Goal: Complete application form: Complete application form

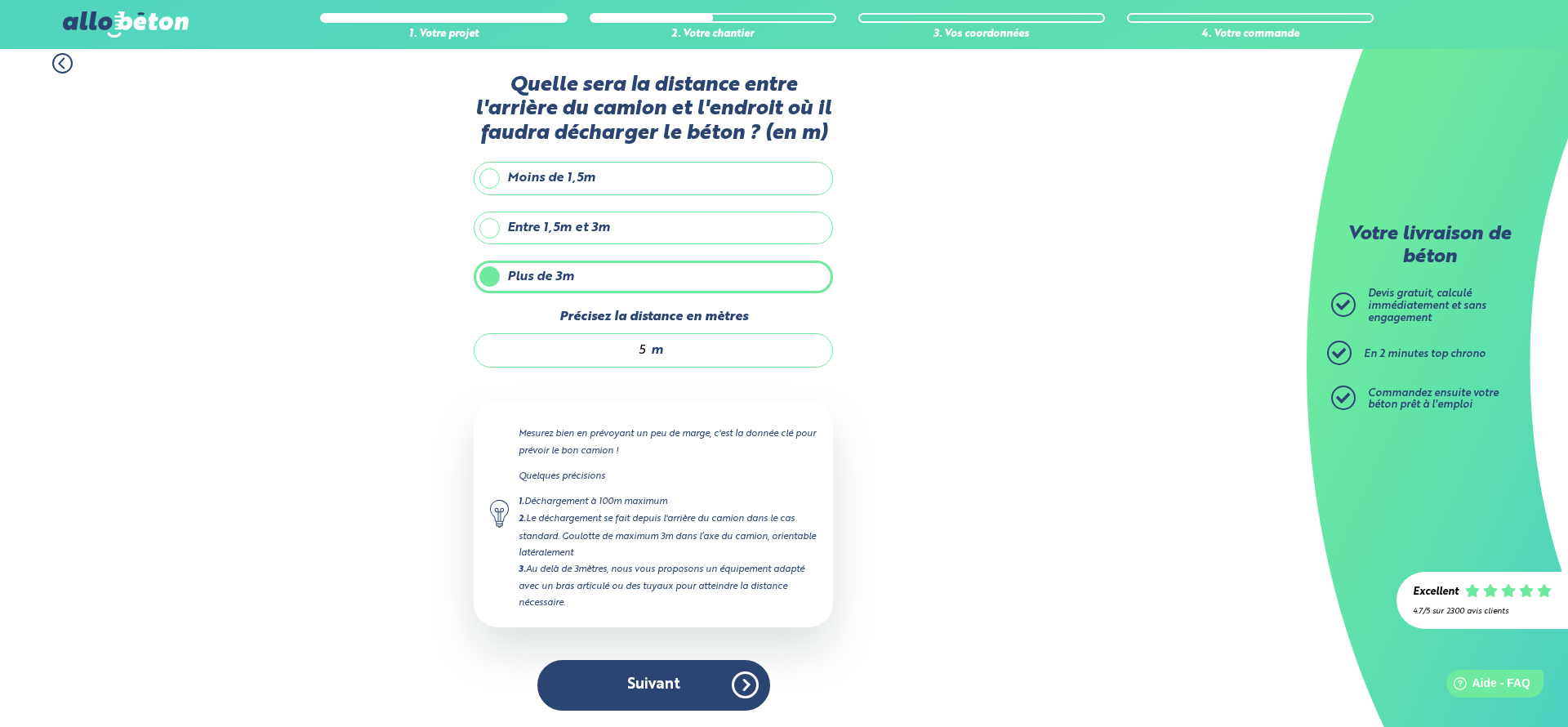
click at [679, 695] on button "Suivant" at bounding box center [654, 685] width 233 height 50
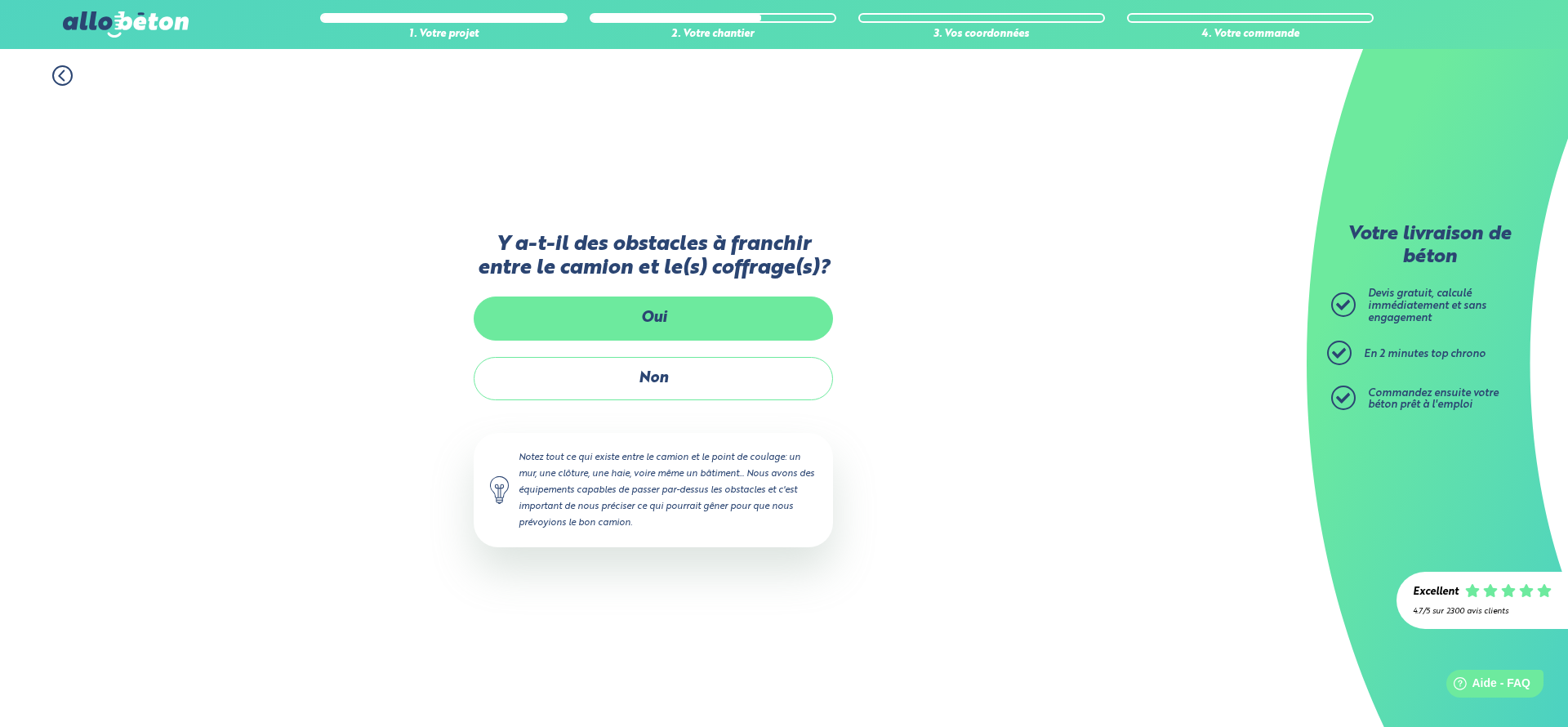
click at [698, 320] on label "Oui" at bounding box center [653, 318] width 360 height 43
click at [0, 0] on input "Oui" at bounding box center [0, 0] width 0 height 0
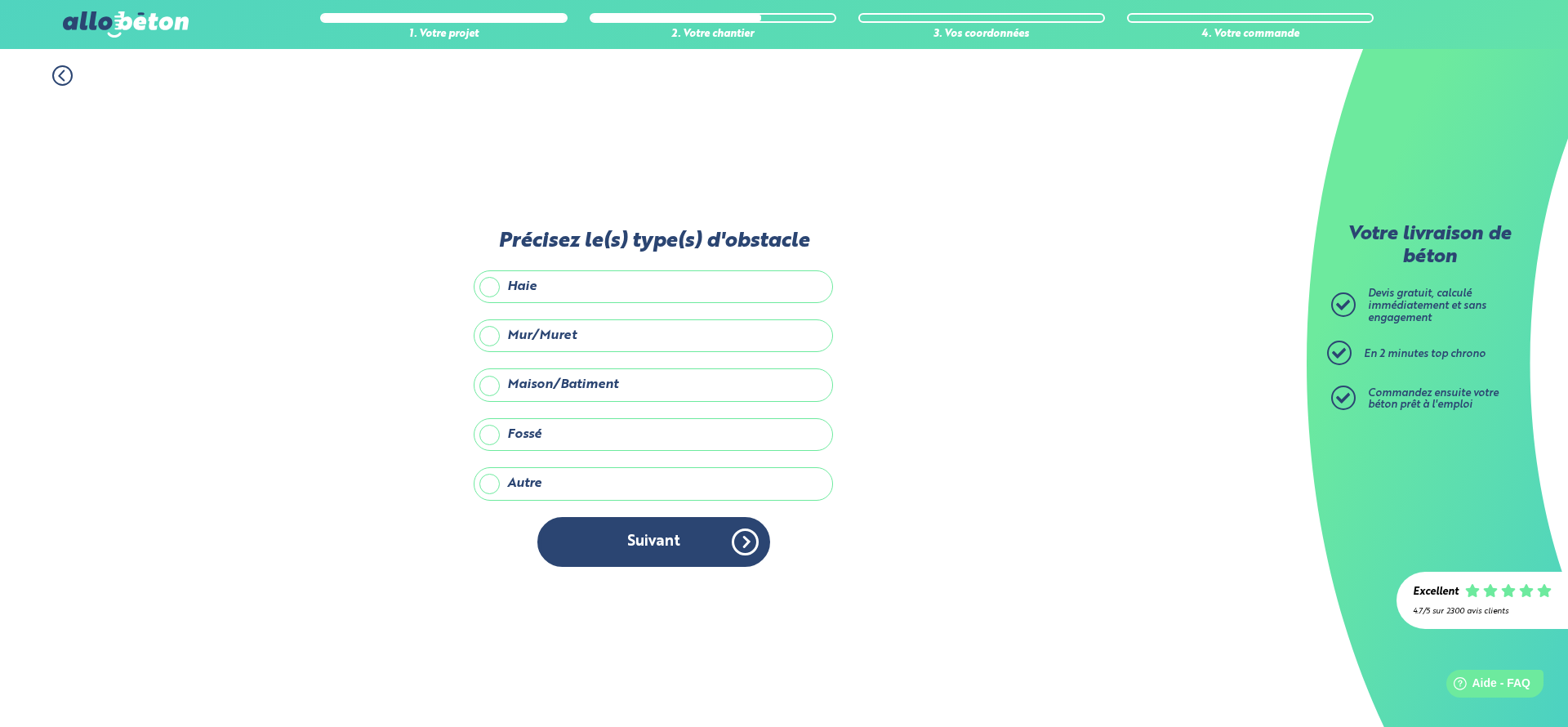
click at [664, 341] on label "Mur/Muret" at bounding box center [653, 336] width 360 height 32
click at [0, 0] on input "Mur/Muret" at bounding box center [0, 0] width 0 height 0
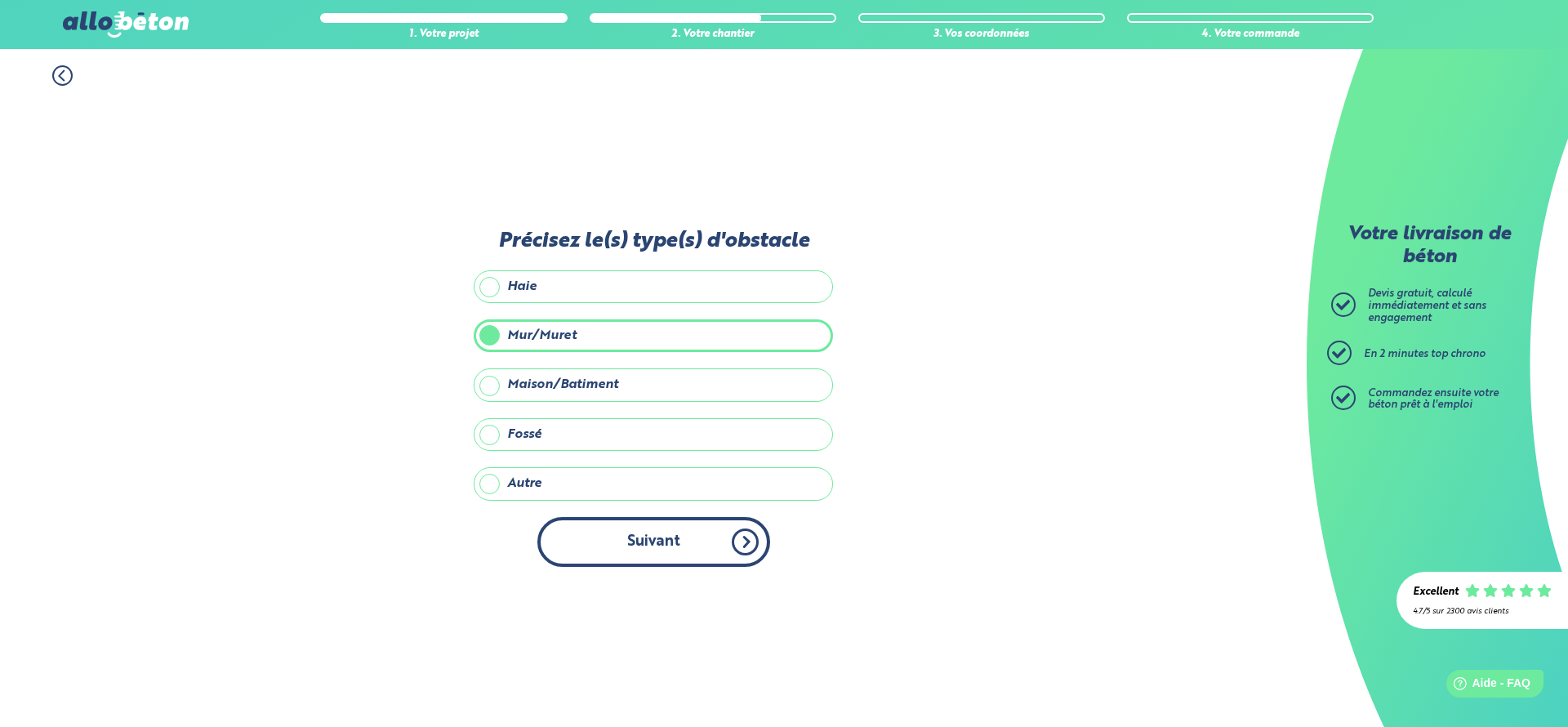
click at [718, 543] on button "Suivant" at bounding box center [654, 543] width 233 height 50
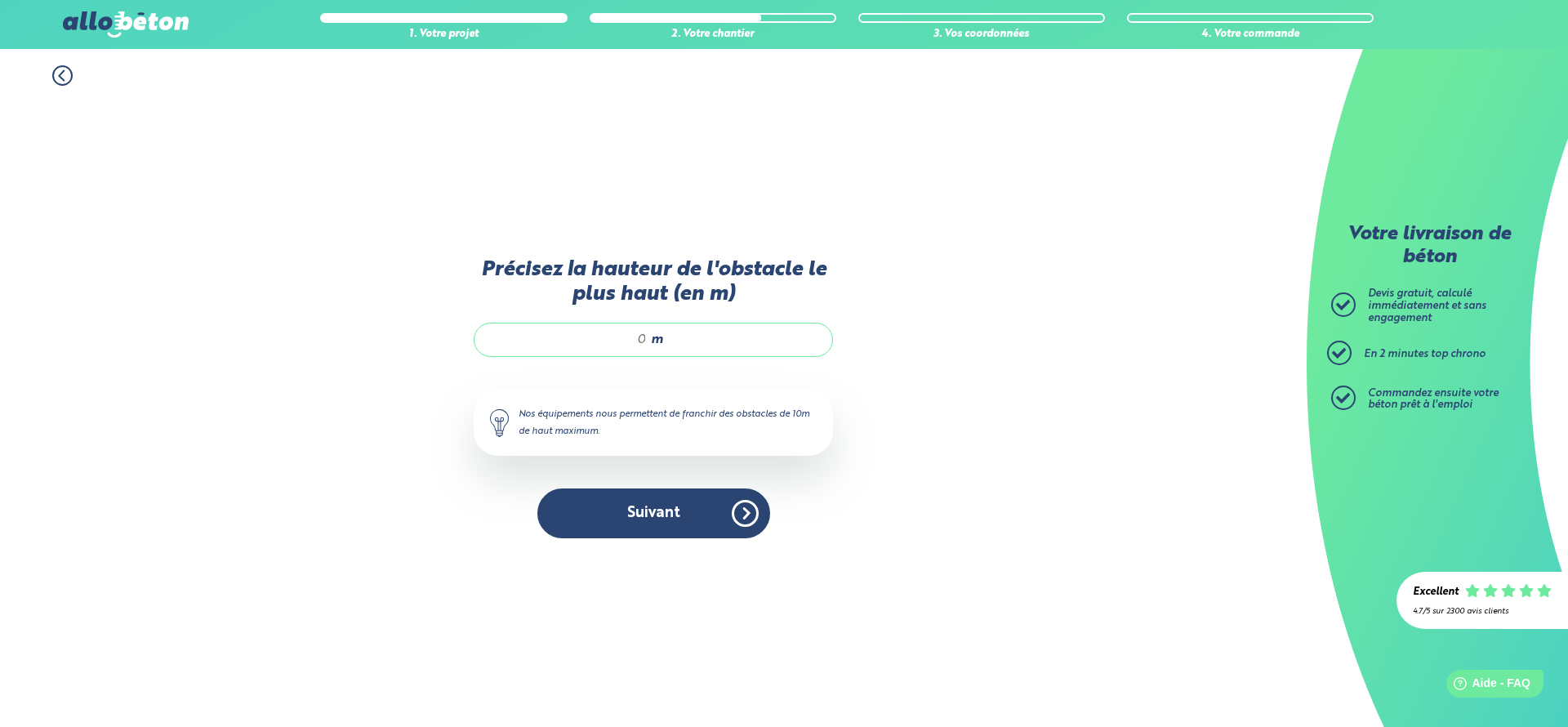
click at [646, 337] on input "Précisez la hauteur de l'obstacle le plus haut (en m)" at bounding box center [569, 340] width 156 height 17
type input "2"
drag, startPoint x: 631, startPoint y: 516, endPoint x: 699, endPoint y: 393, distance: 140.5
click at [693, 430] on div "Précisez la hauteur de l'obstacle le plus haut (en m) 2 m Nos équipements nous …" at bounding box center [653, 406] width 360 height 297
click at [646, 335] on input "2" at bounding box center [569, 340] width 156 height 17
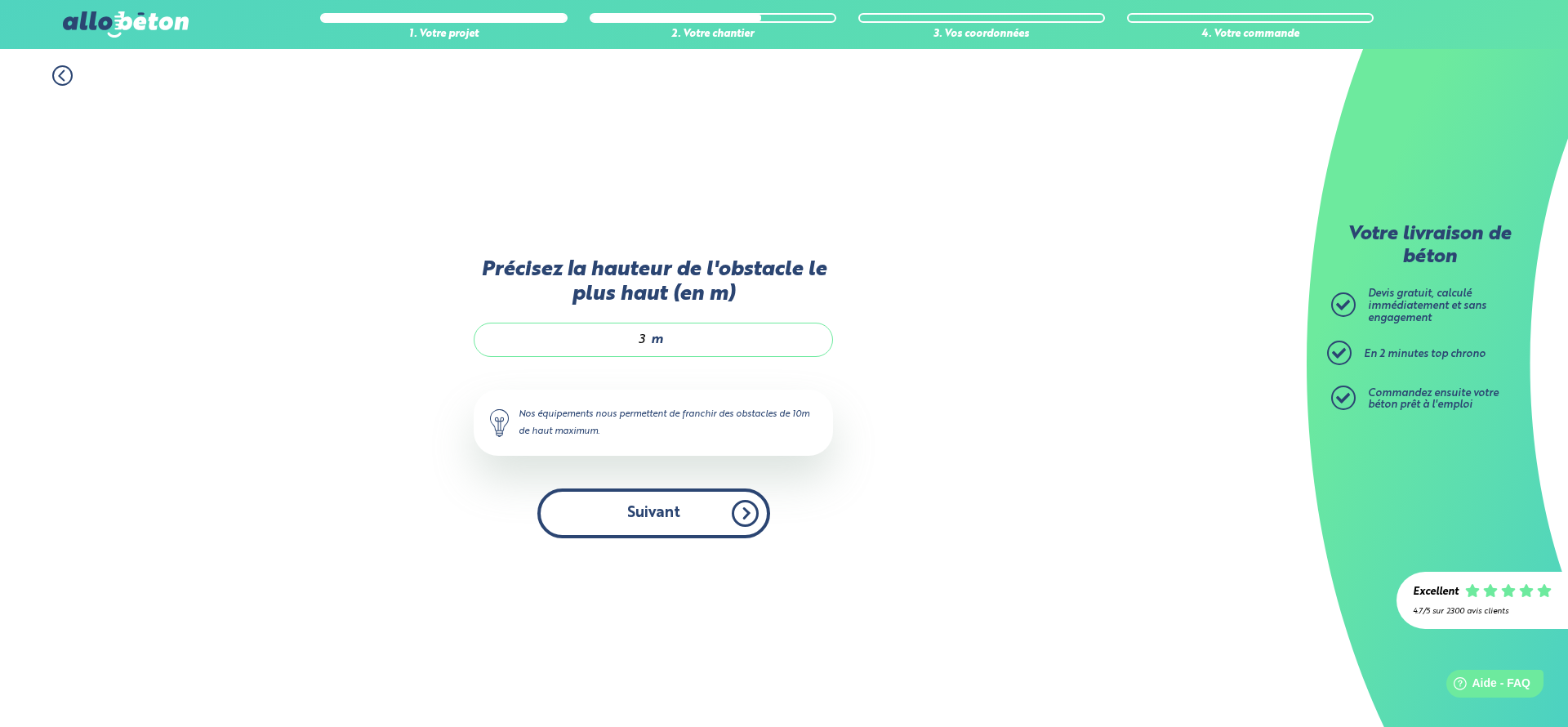
type input "3"
click at [668, 518] on button "Suivant" at bounding box center [654, 513] width 233 height 50
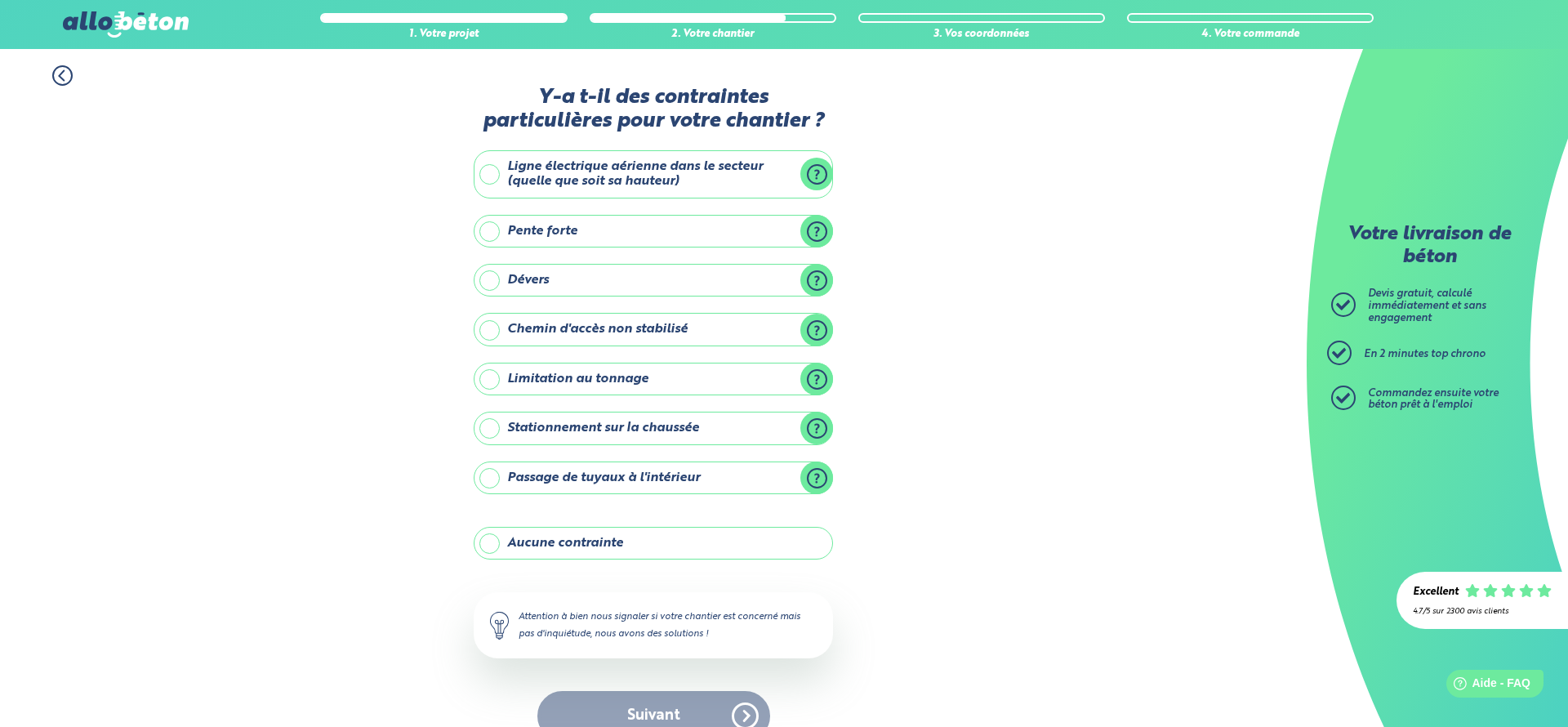
click at [635, 545] on label "Aucune contrainte" at bounding box center [653, 543] width 360 height 32
click at [0, 0] on input "Aucune contrainte" at bounding box center [0, 0] width 0 height 0
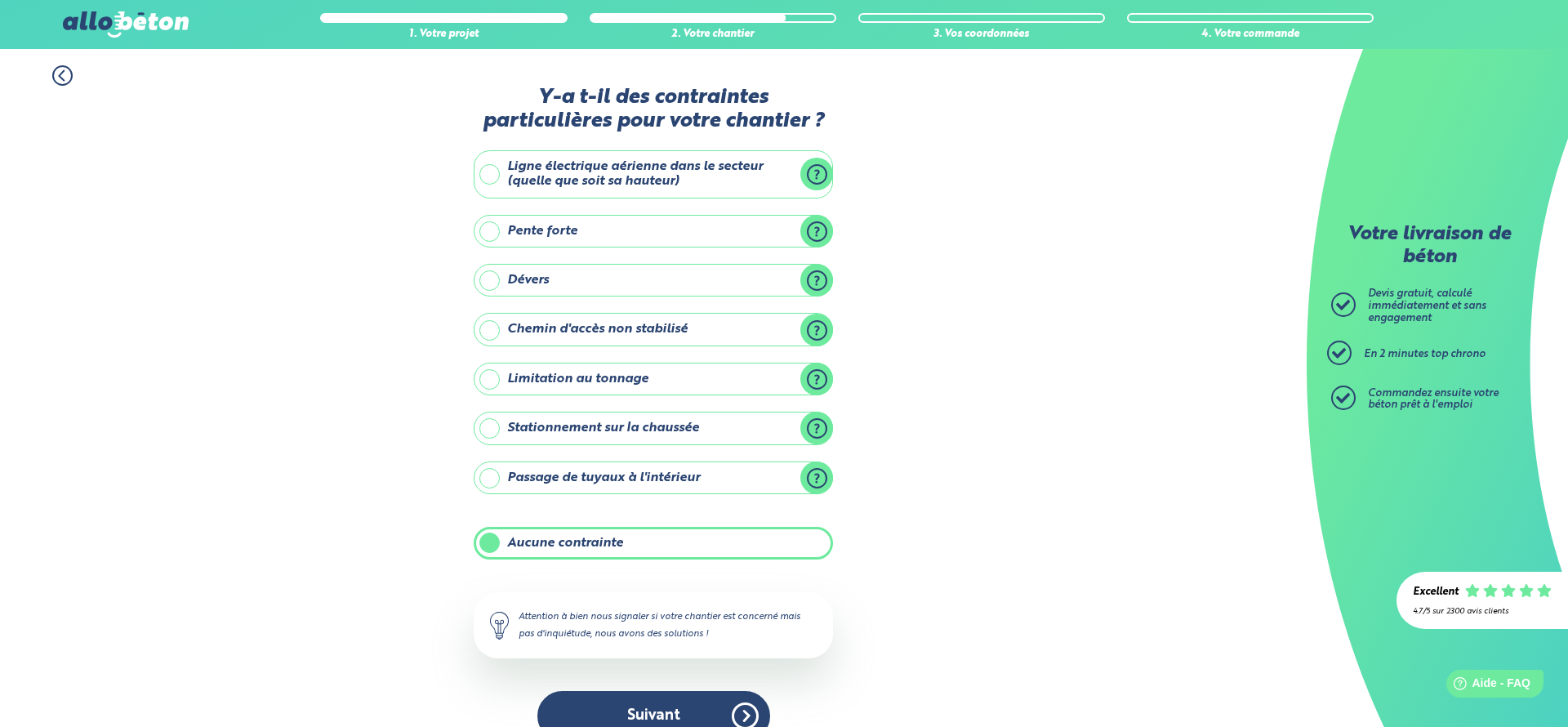
scroll to position [30, 0]
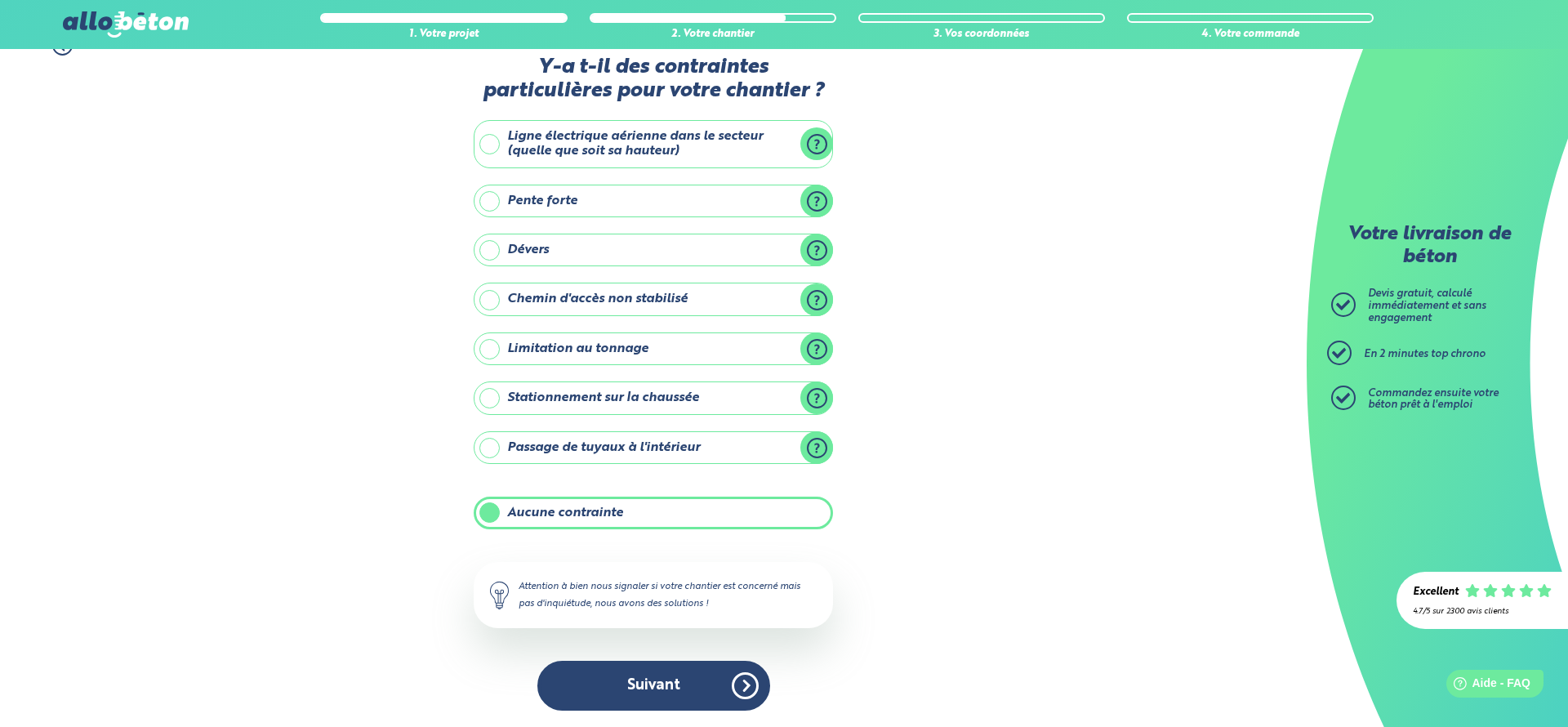
click at [811, 295] on label "Chemin d'accès non stabilisé" at bounding box center [653, 298] width 360 height 32
click at [0, 0] on input "Chemin d'accès non stabilisé" at bounding box center [0, 0] width 0 height 0
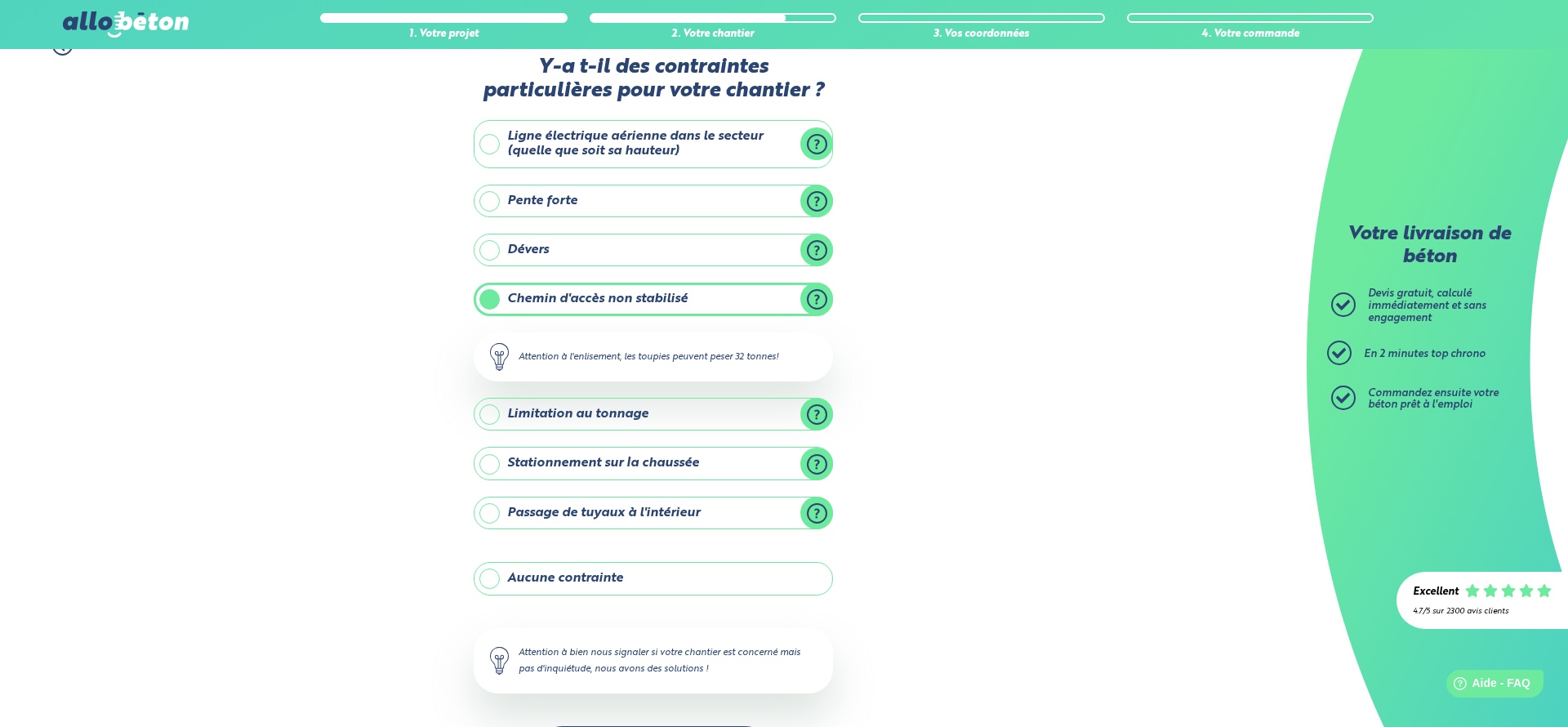
click at [813, 410] on label "Limitation au tonnage" at bounding box center [653, 414] width 360 height 32
click at [0, 0] on input "Limitation au tonnage" at bounding box center [0, 0] width 0 height 0
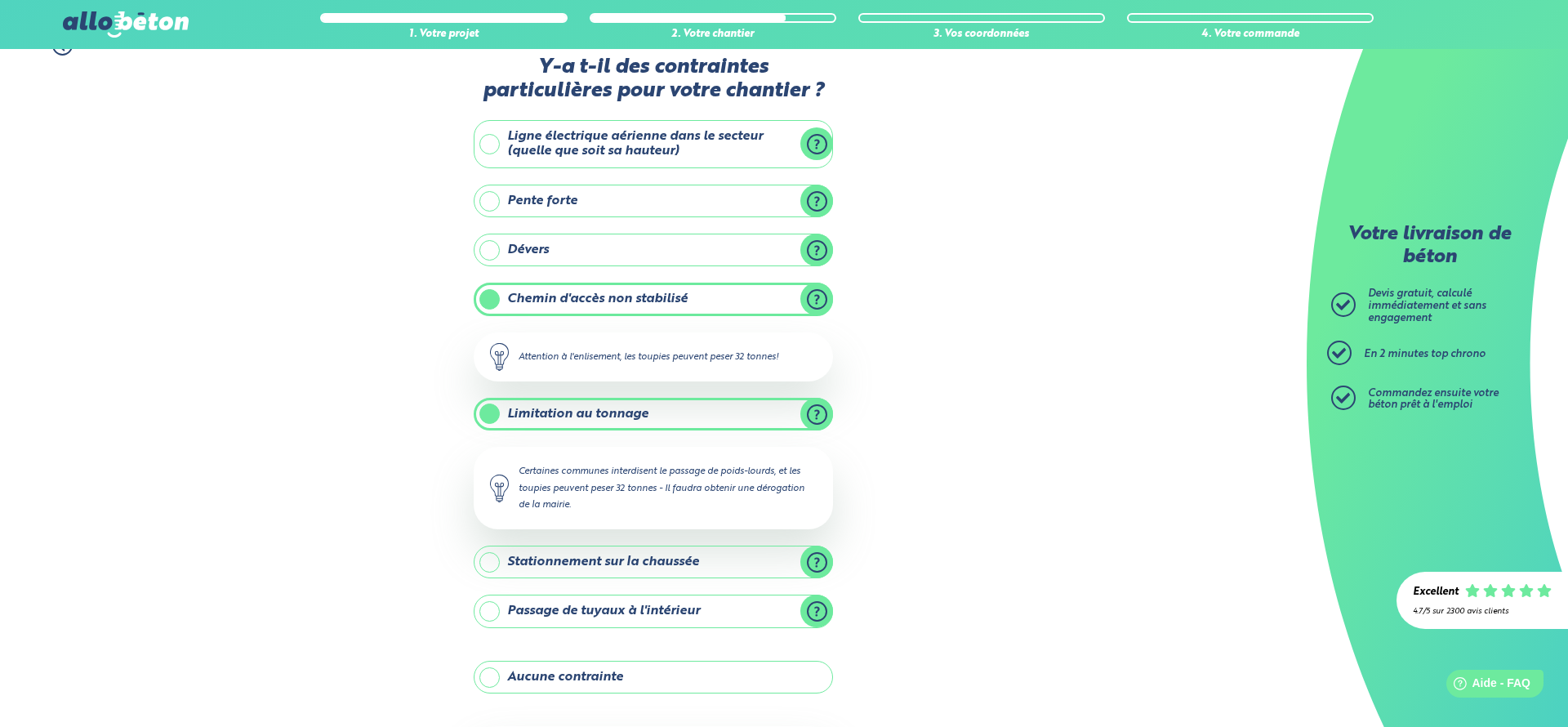
click at [817, 297] on label "Chemin d'accès non stabilisé" at bounding box center [653, 298] width 360 height 32
click at [0, 0] on input "Chemin d'accès non stabilisé" at bounding box center [0, 0] width 0 height 0
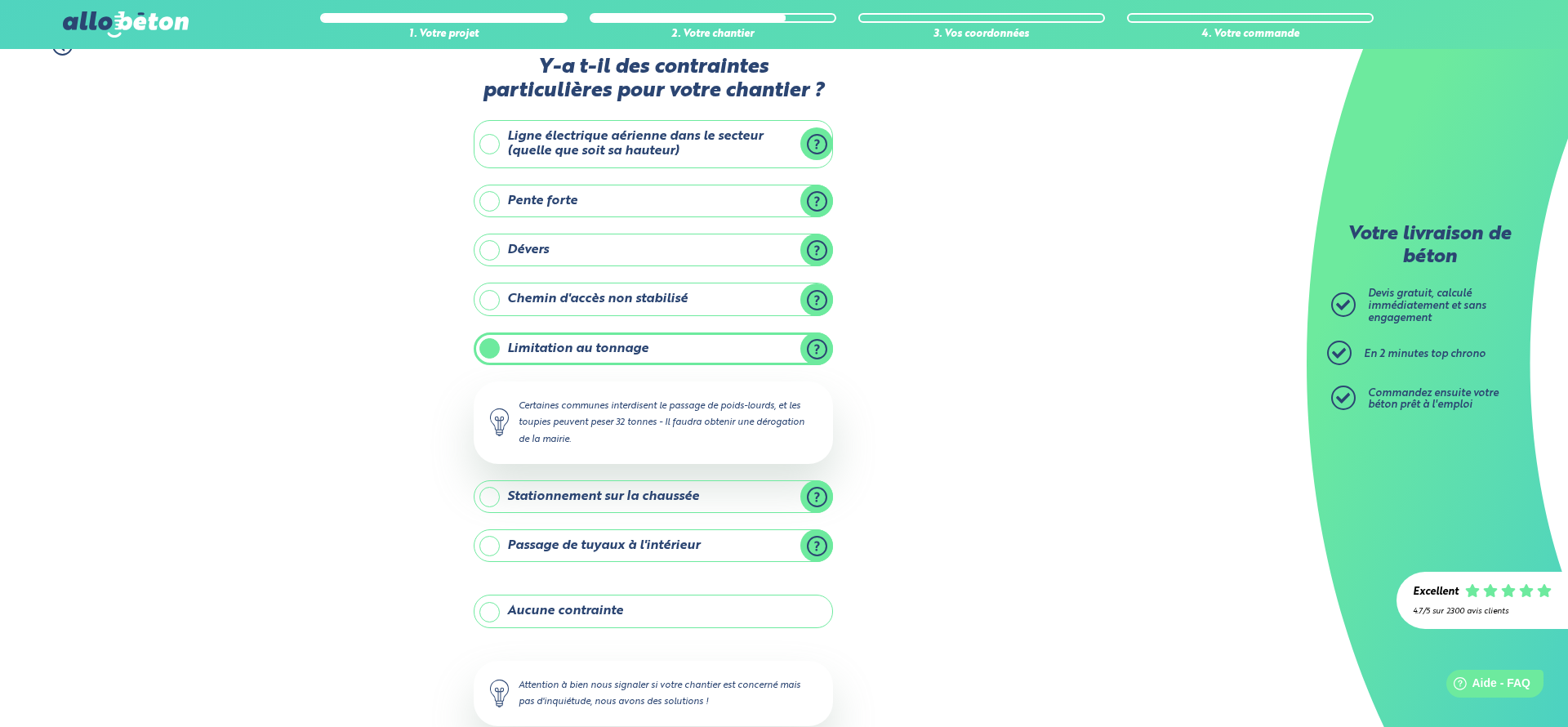
scroll to position [128, 0]
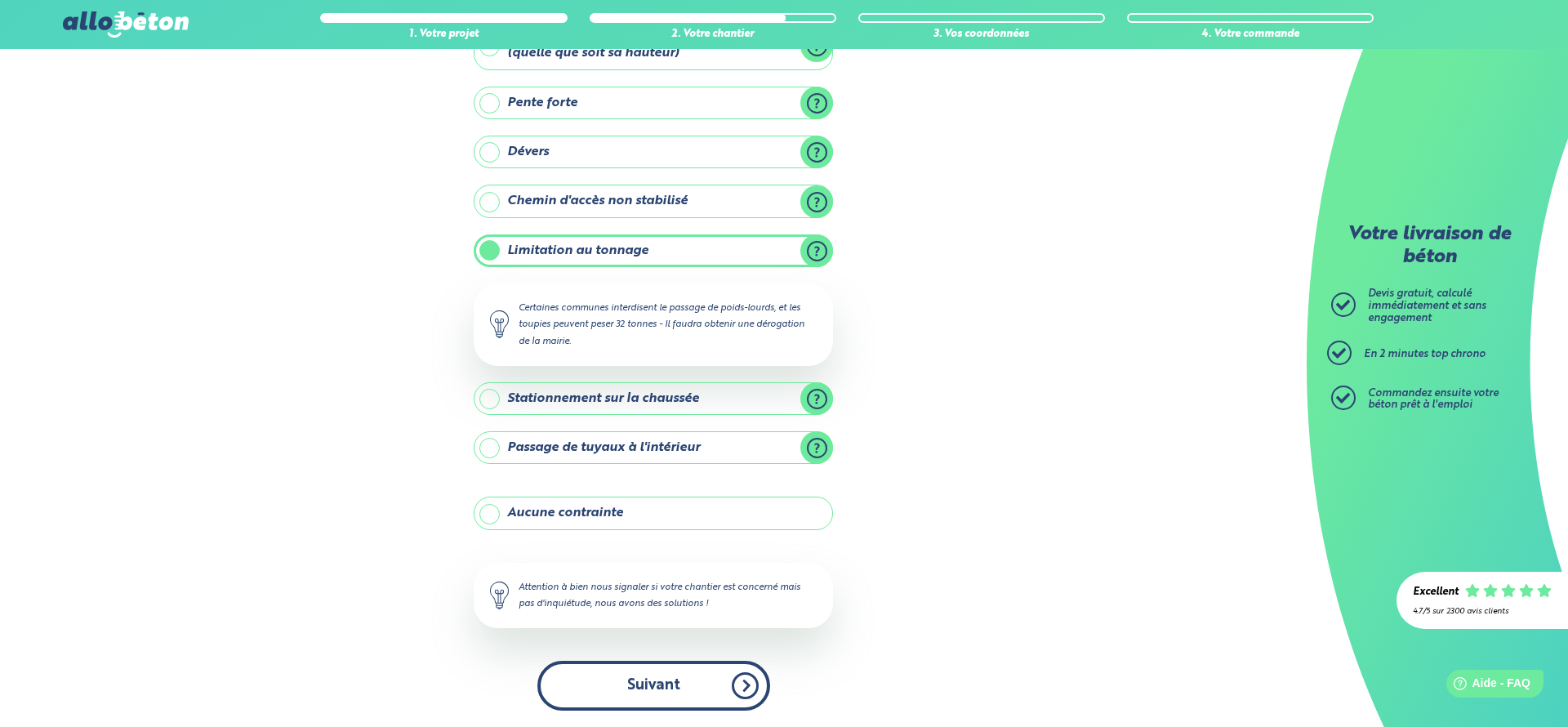
click at [688, 699] on button "Suivant" at bounding box center [654, 686] width 233 height 50
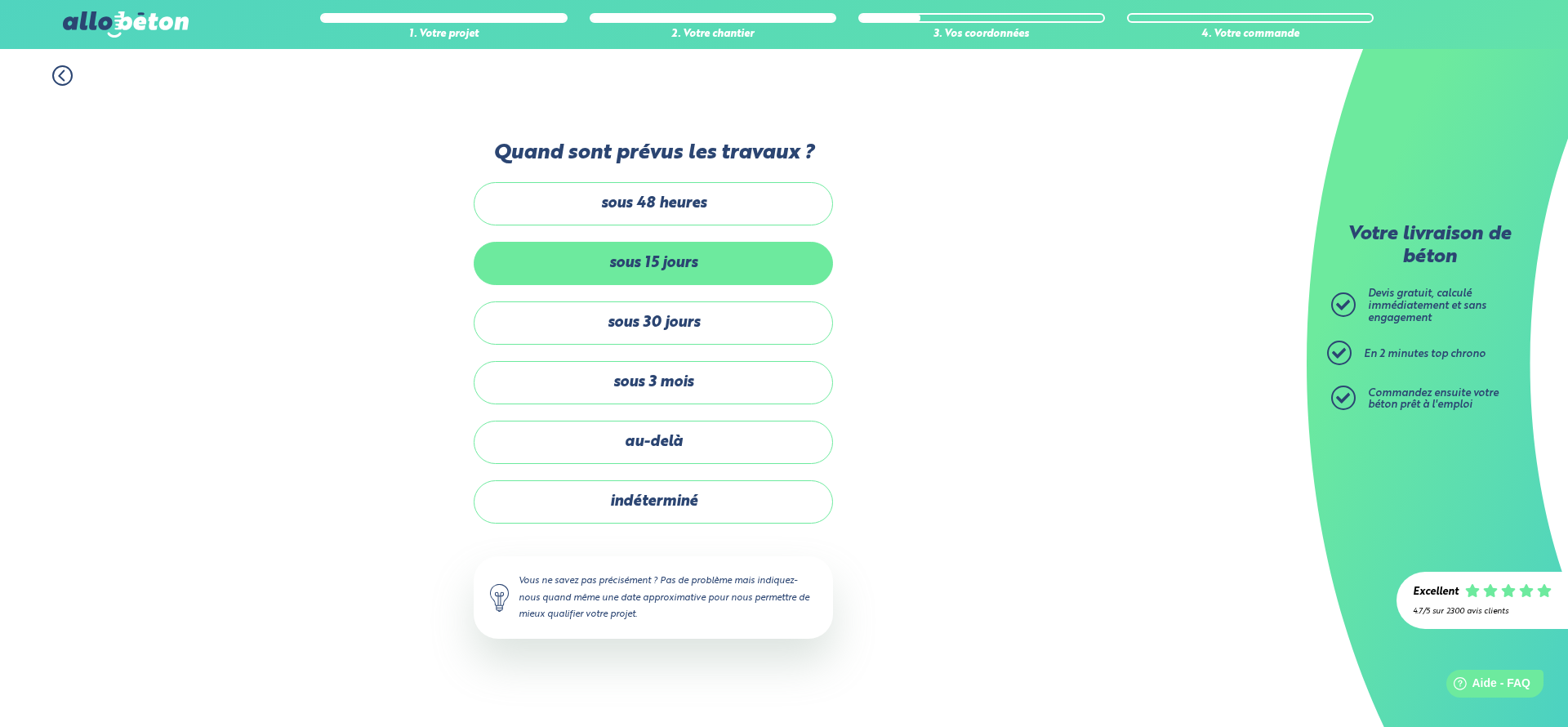
click at [708, 264] on label "sous 15 jours" at bounding box center [653, 263] width 360 height 43
click at [0, 0] on input "sous 15 jours" at bounding box center [0, 0] width 0 height 0
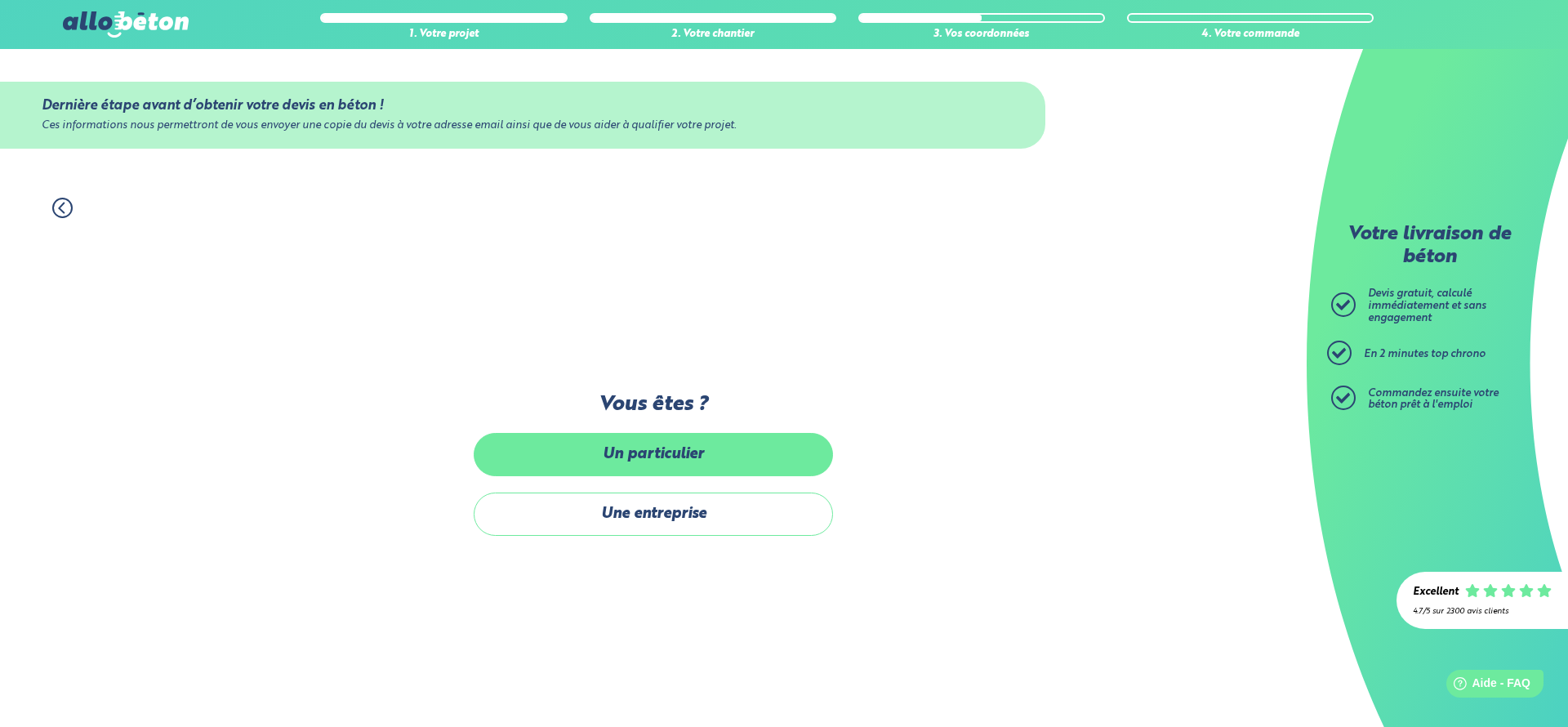
click at [670, 459] on label "Un particulier" at bounding box center [653, 454] width 360 height 43
click at [0, 0] on input "Un particulier" at bounding box center [0, 0] width 0 height 0
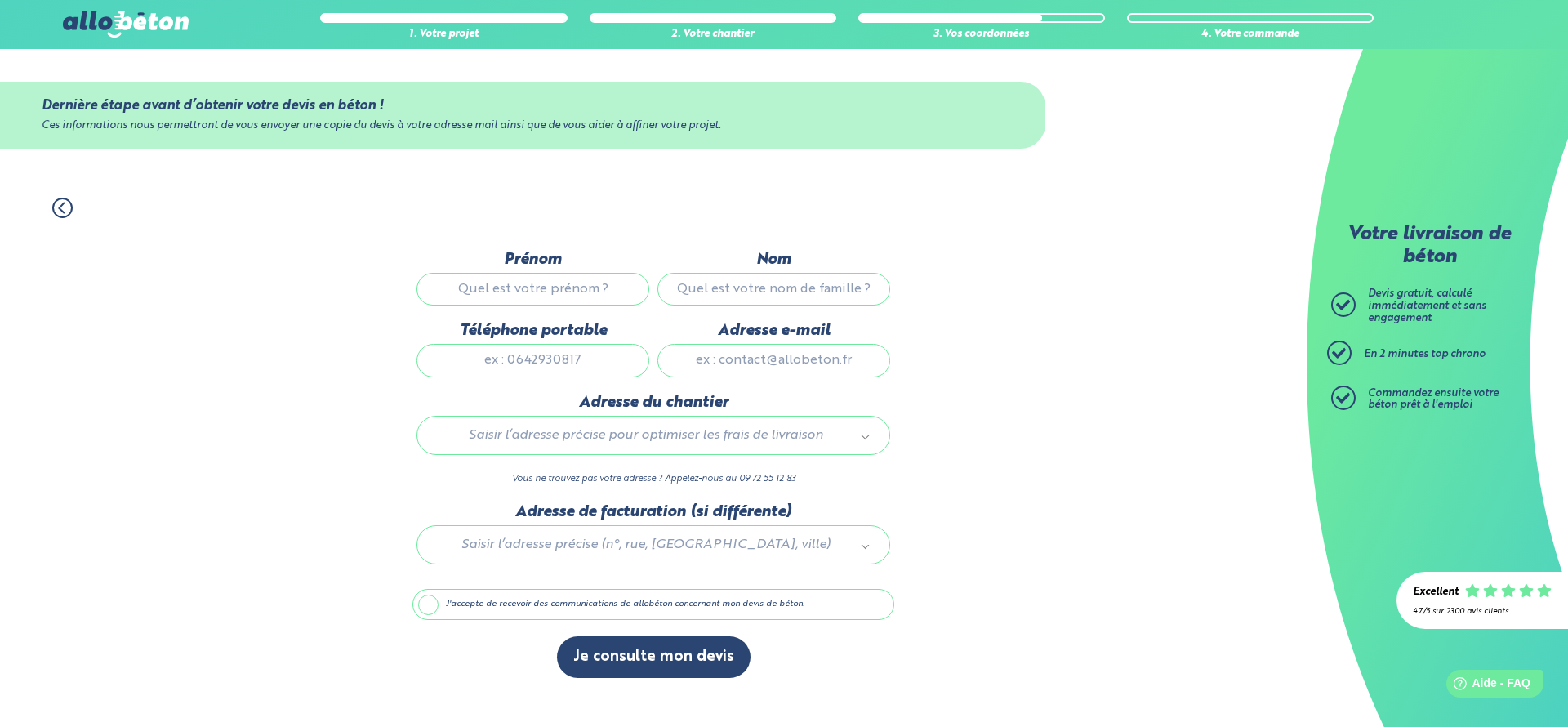
click at [534, 280] on input "Prénom" at bounding box center [533, 288] width 233 height 32
type input "luc"
click at [737, 282] on input "Nom" at bounding box center [774, 288] width 233 height 32
type input "personnettaz"
click at [611, 366] on input "Téléphone portable" at bounding box center [533, 360] width 233 height 32
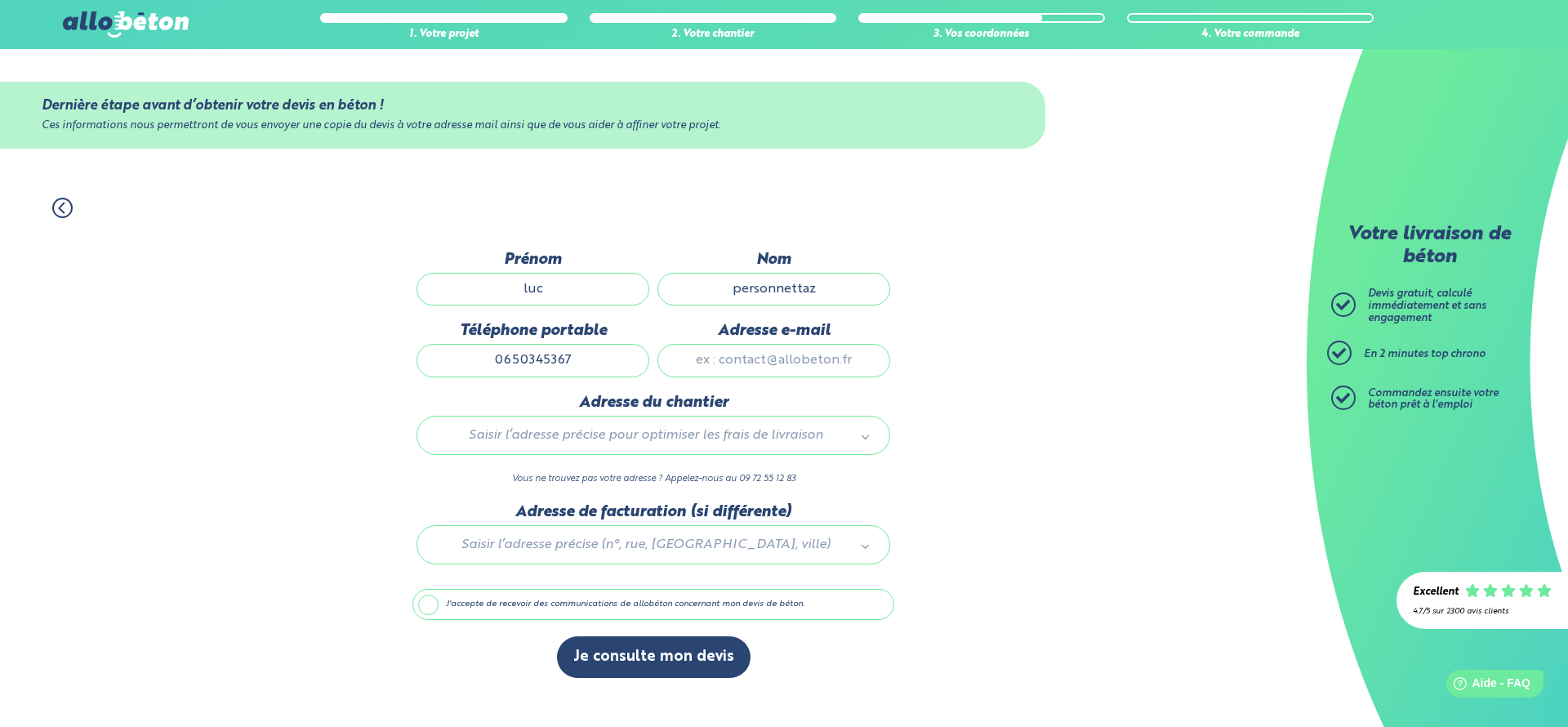
type input "0650345367"
click at [782, 360] on input "Adresse e-mail" at bounding box center [774, 360] width 233 height 32
type input "[EMAIL_ADDRESS][DOMAIN_NAME]"
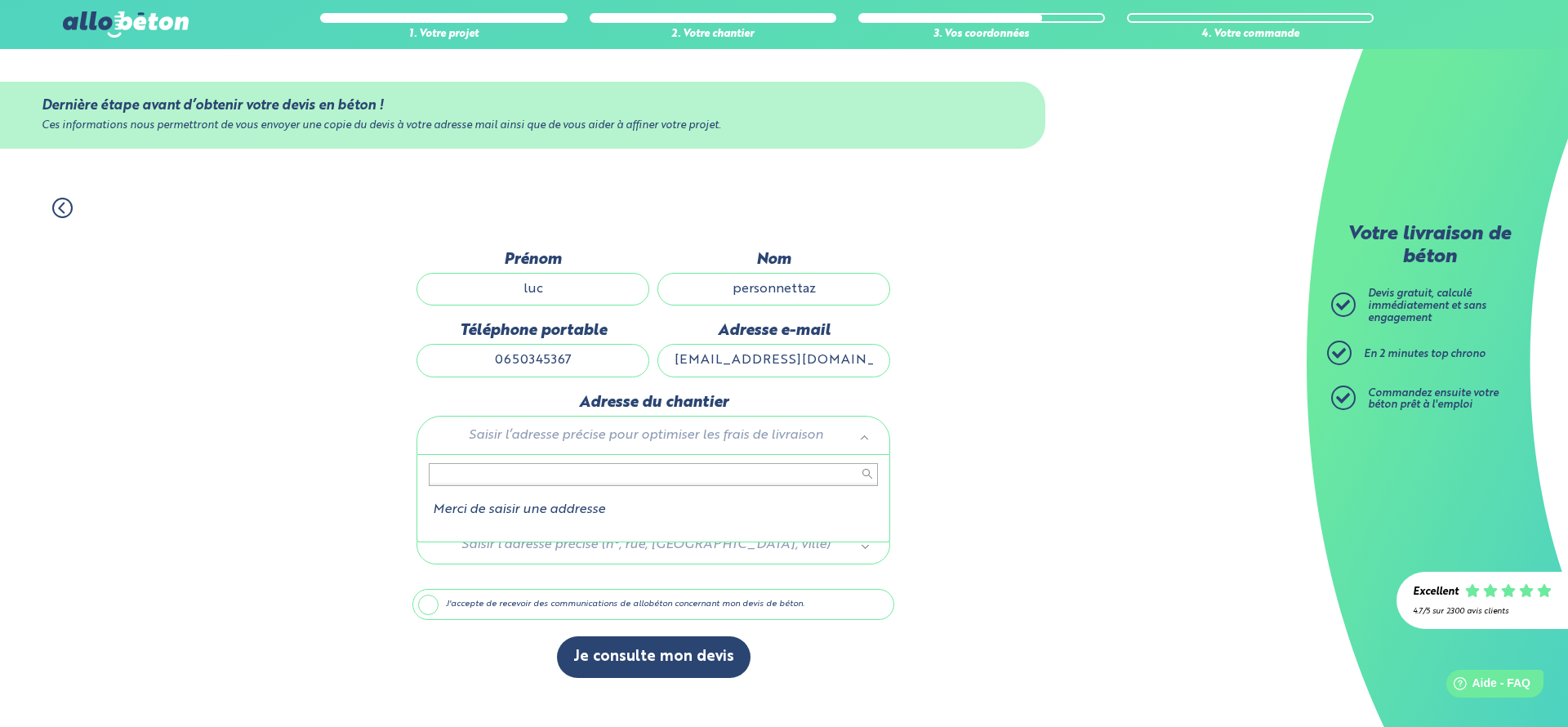
click at [709, 438] on body "09 72 55 12 83 Conseils et Appel Gratuits nos produits le béton prêt à l'emploi…" at bounding box center [784, 363] width 1568 height 727
click at [731, 479] on input "text" at bounding box center [653, 475] width 449 height 23
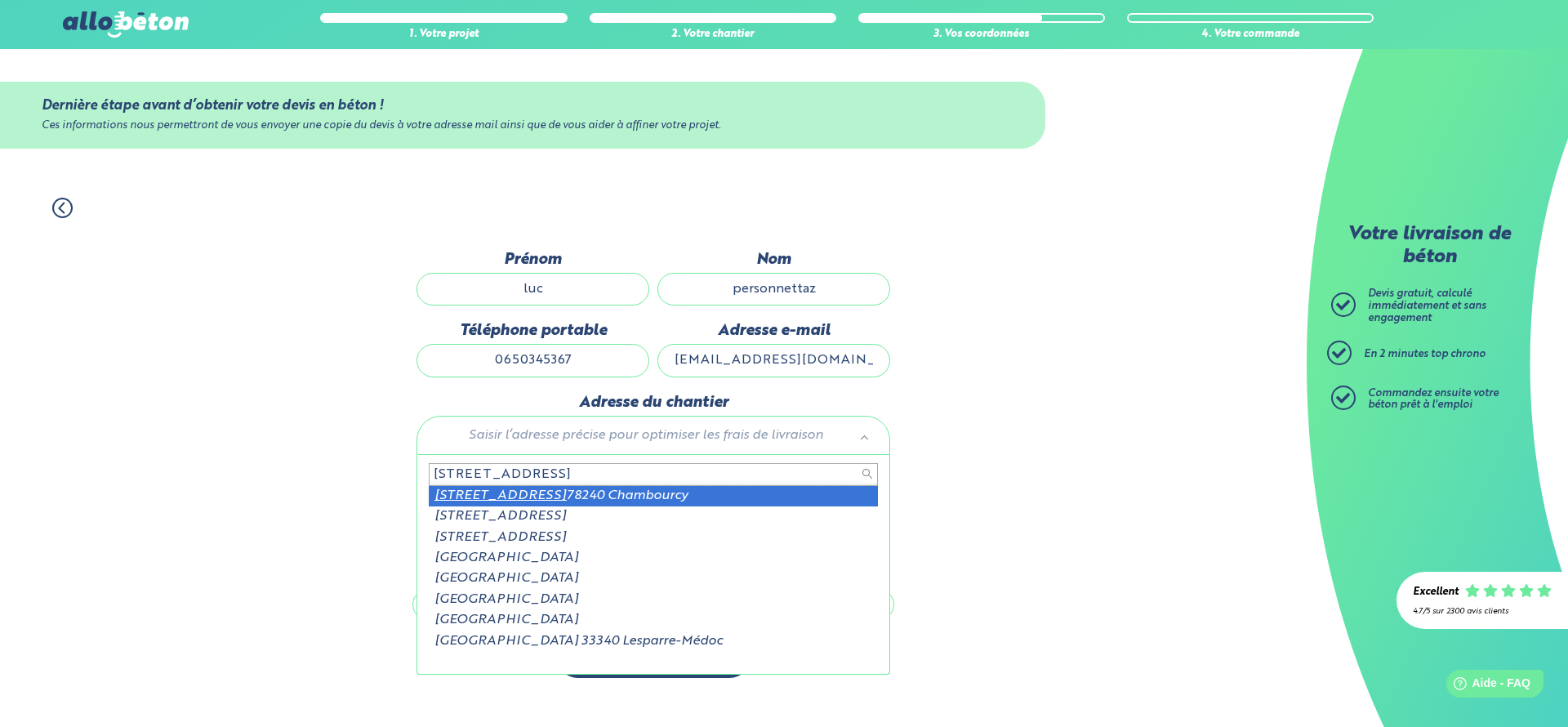
type input "[STREET_ADDRESS]"
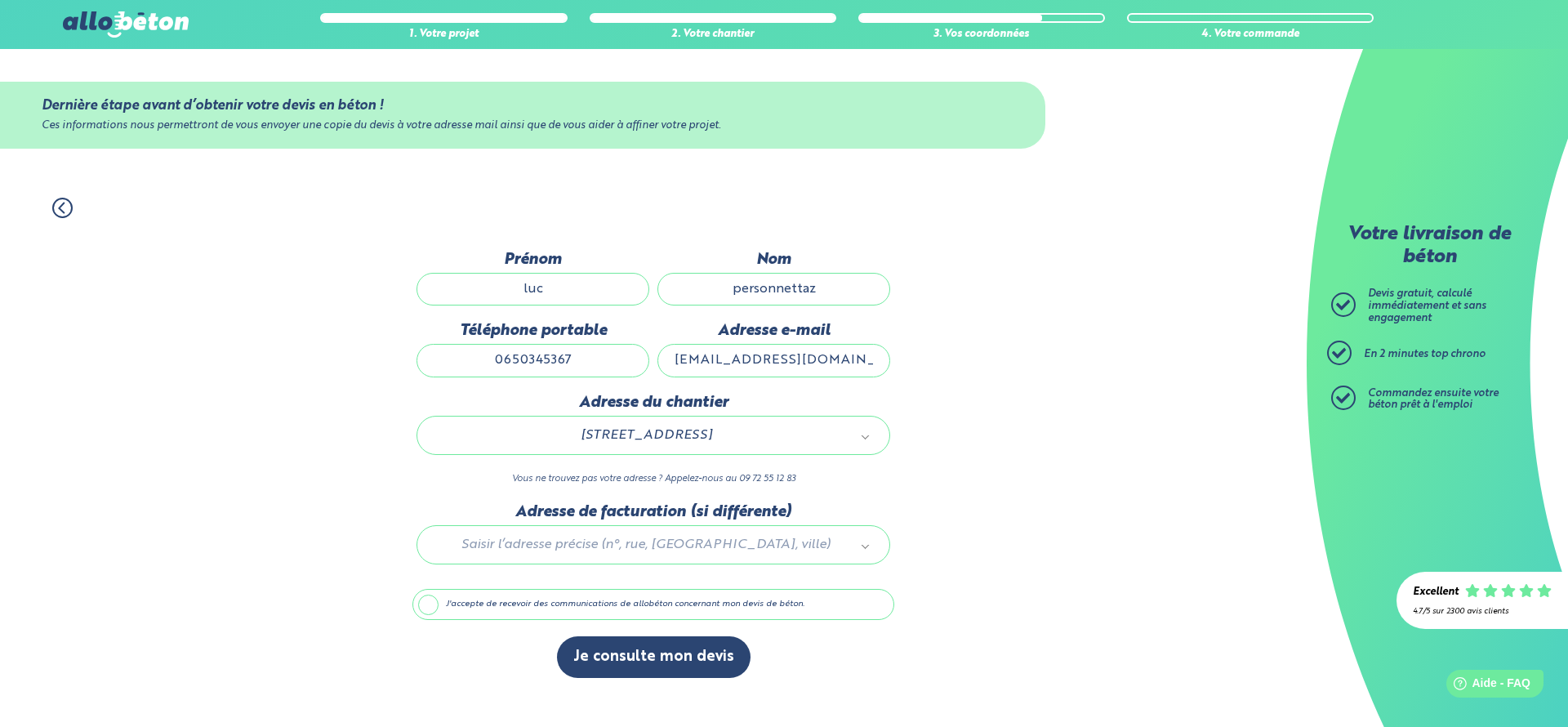
click at [454, 608] on label "J'accepte de recevoir des communications de allobéton concernant mon devis de b…" at bounding box center [654, 604] width 482 height 31
click at [0, 0] on input "J'accepte de recevoir des communications de allobéton concernant mon devis de b…" at bounding box center [0, 0] width 0 height 0
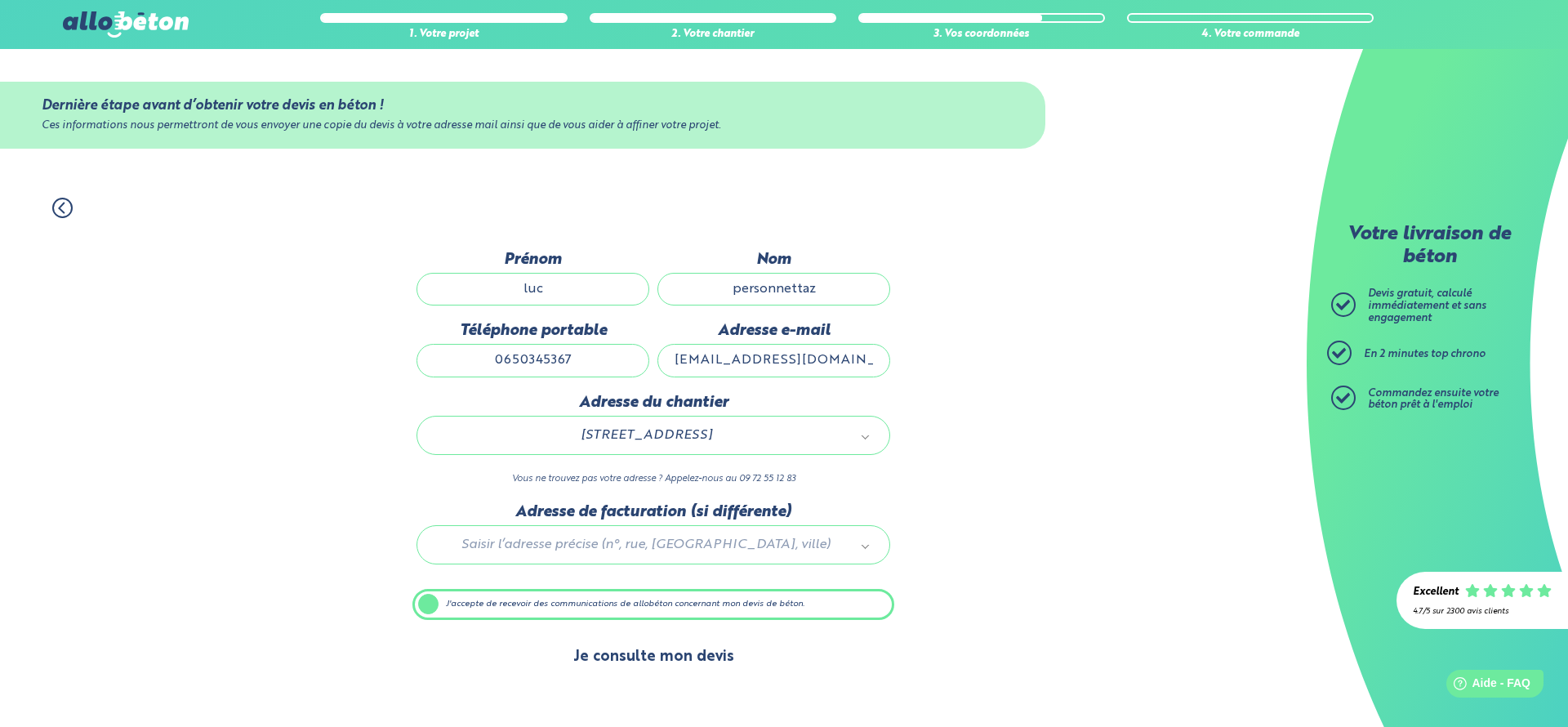
click at [683, 665] on button "Je consulte mon devis" at bounding box center [654, 657] width 194 height 42
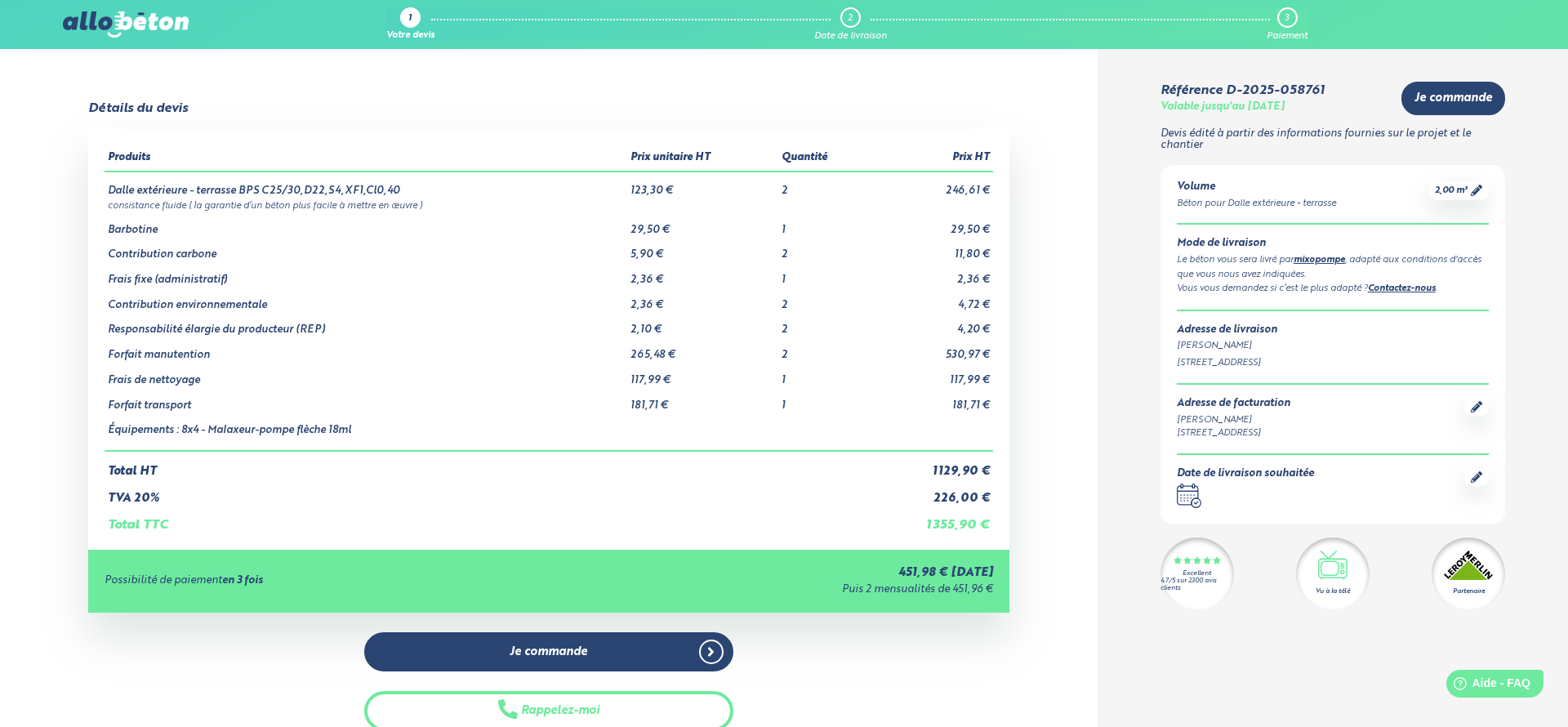
click at [1336, 263] on link "mixopompe" at bounding box center [1320, 260] width 51 height 9
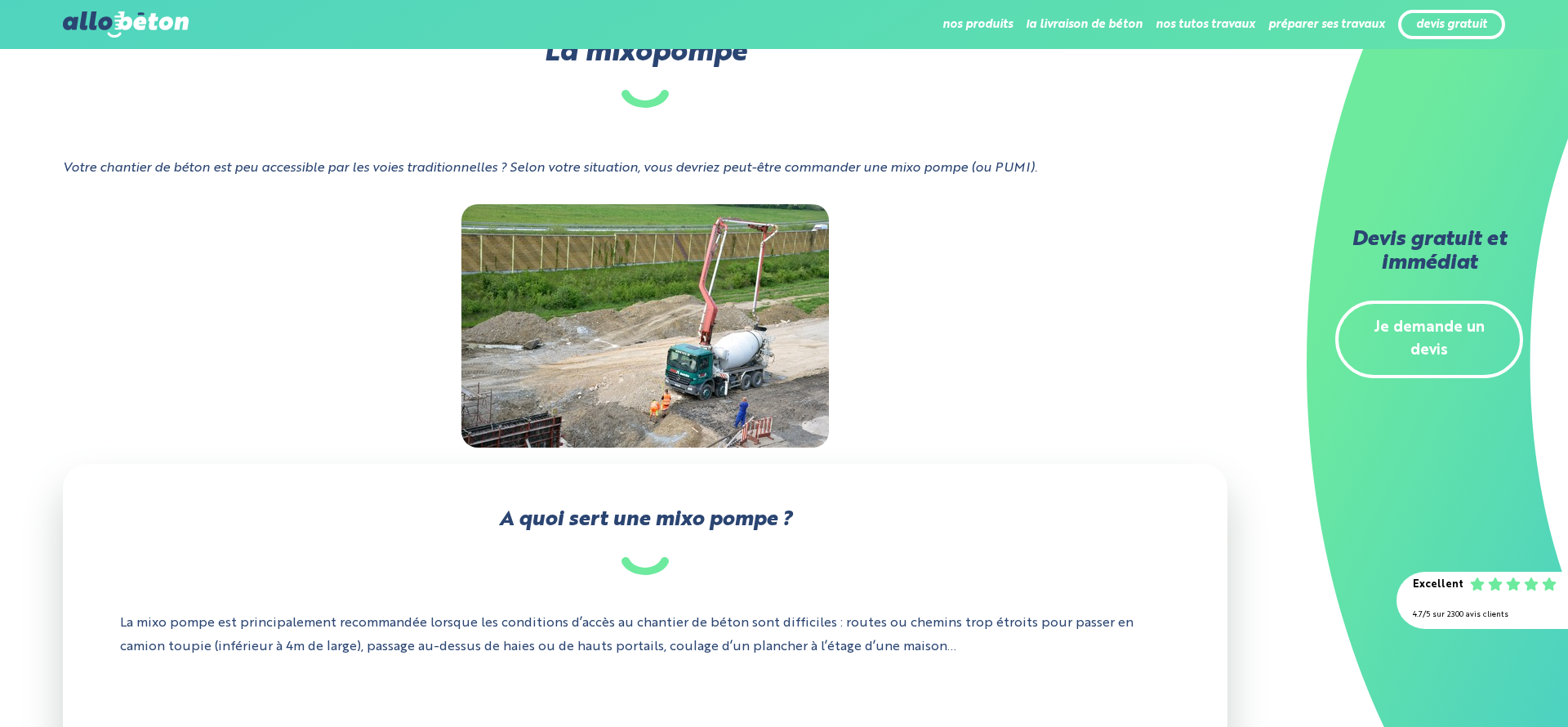
scroll to position [167, 0]
